Goal: Information Seeking & Learning: Learn about a topic

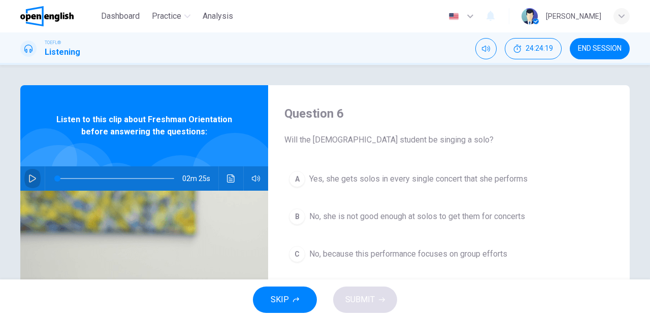
click at [33, 176] on icon "button" at bounding box center [32, 179] width 8 height 8
click at [57, 178] on span at bounding box center [96, 178] width 78 height 1
click at [57, 176] on span at bounding box center [115, 179] width 117 height 14
click at [57, 178] on span at bounding box center [115, 179] width 117 height 14
click at [53, 178] on div at bounding box center [113, 179] width 137 height 24
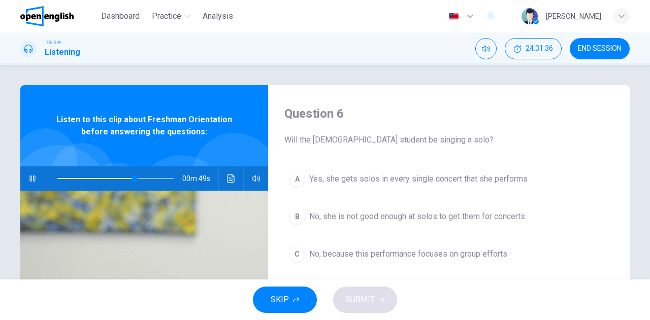
click at [54, 177] on div at bounding box center [113, 179] width 137 height 24
click at [57, 179] on span at bounding box center [115, 179] width 117 height 14
click at [29, 178] on icon "button" at bounding box center [32, 179] width 7 height 8
click at [58, 178] on span at bounding box center [115, 179] width 117 height 14
click at [68, 177] on span at bounding box center [115, 179] width 117 height 14
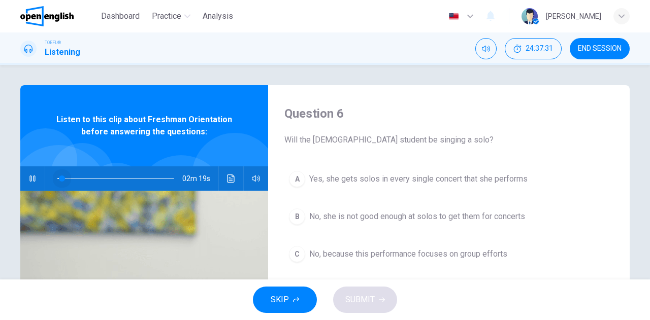
drag, startPoint x: 70, startPoint y: 178, endPoint x: 49, endPoint y: 175, distance: 21.1
click at [59, 176] on span at bounding box center [62, 179] width 6 height 6
click at [28, 179] on icon "button" at bounding box center [32, 179] width 8 height 8
click at [57, 179] on span at bounding box center [115, 179] width 117 height 14
click at [24, 178] on button "button" at bounding box center [32, 179] width 16 height 24
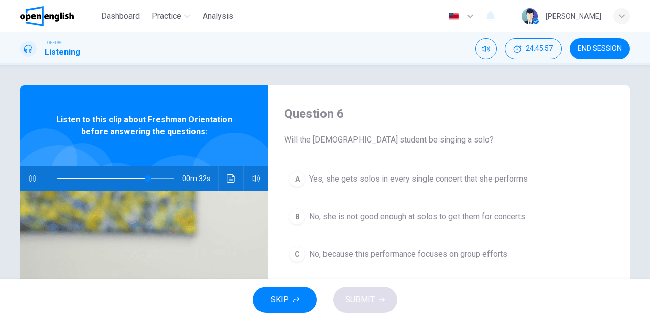
click at [57, 177] on span at bounding box center [115, 179] width 117 height 14
drag, startPoint x: 50, startPoint y: 176, endPoint x: 57, endPoint y: 177, distance: 6.7
click at [51, 176] on div at bounding box center [113, 179] width 137 height 24
click at [58, 177] on span at bounding box center [115, 179] width 117 height 14
click at [54, 177] on div at bounding box center [113, 179] width 137 height 24
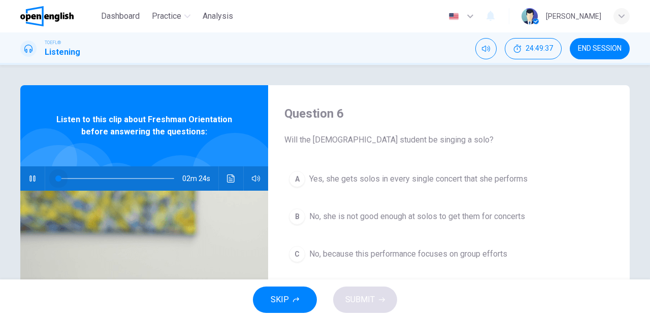
click at [57, 178] on span at bounding box center [115, 179] width 117 height 14
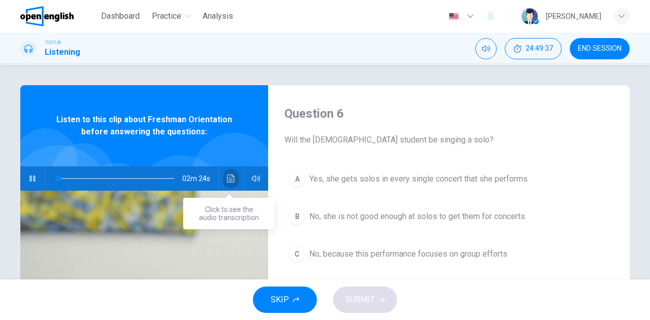
click at [228, 175] on icon "Click to see the audio transcription" at bounding box center [231, 179] width 8 height 8
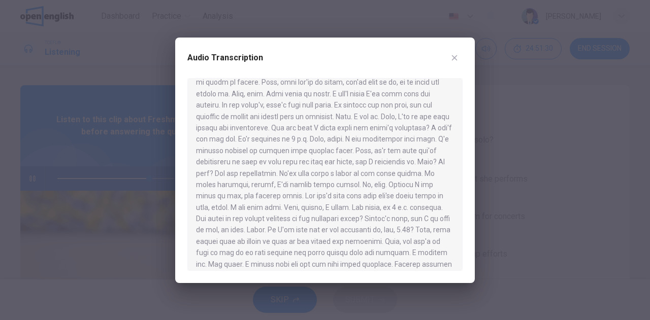
scroll to position [142, 0]
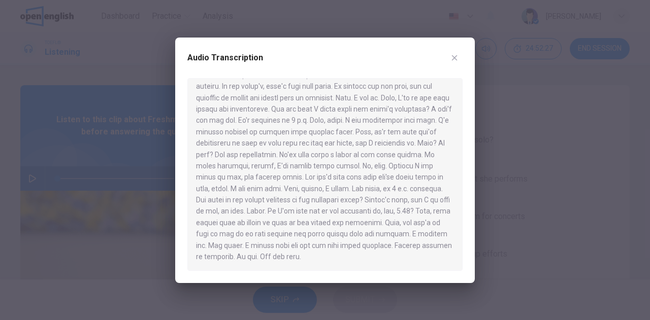
click at [78, 157] on div at bounding box center [325, 160] width 650 height 320
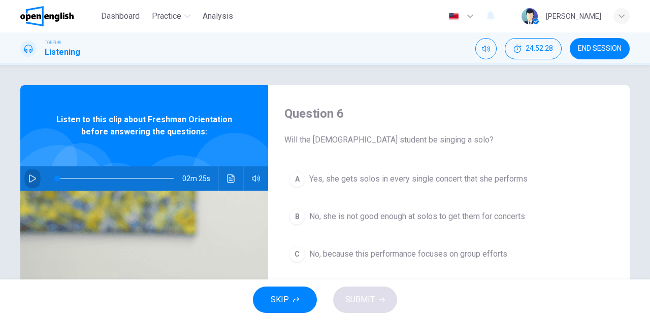
click at [31, 181] on icon "button" at bounding box center [32, 179] width 8 height 8
type input "*"
